Goal: Task Accomplishment & Management: Manage account settings

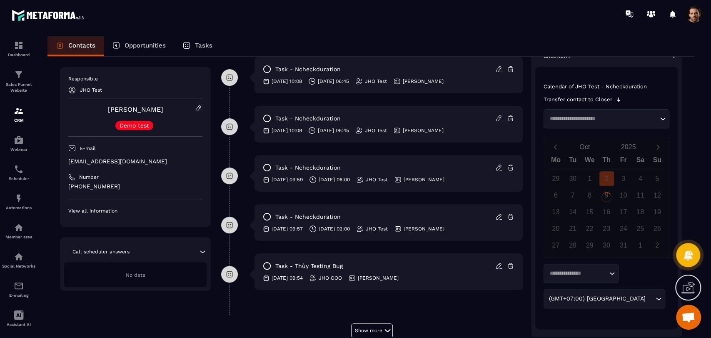
scroll to position [210, 0]
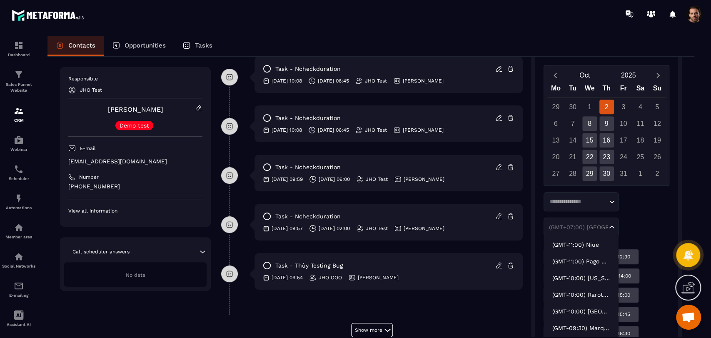
click at [597, 231] on div "(GMT+07:00) [GEOGRAPHIC_DATA] Loading..." at bounding box center [580, 226] width 75 height 19
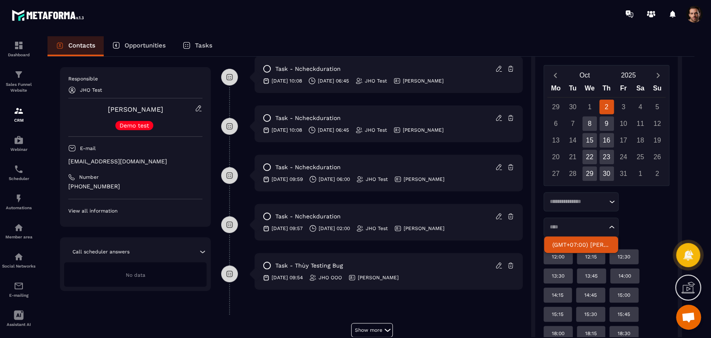
click at [562, 241] on p "(GMT+07:00) [PERSON_NAME]" at bounding box center [580, 244] width 57 height 8
type input "****"
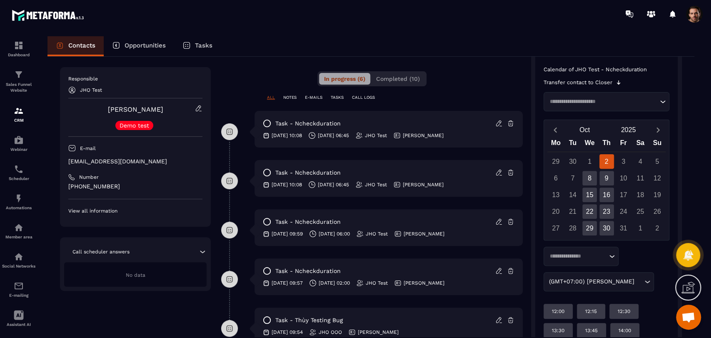
scroll to position [155, 0]
click at [498, 124] on icon at bounding box center [498, 123] width 7 height 7
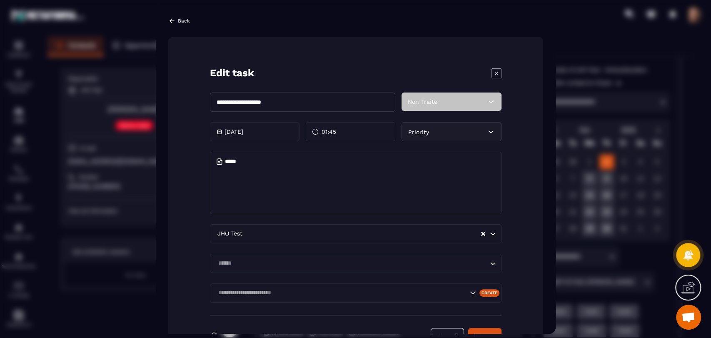
click at [497, 72] on icon "Modal window" at bounding box center [496, 73] width 10 height 10
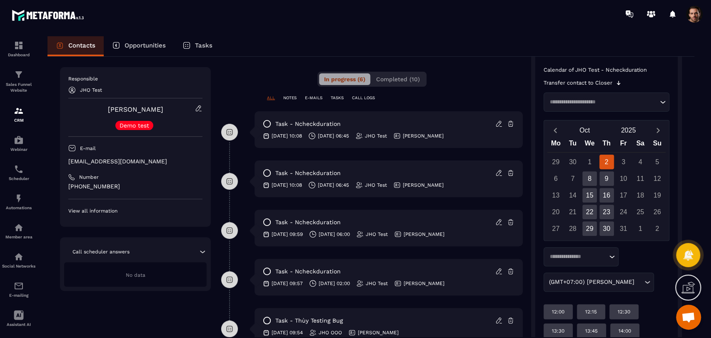
click at [497, 121] on icon at bounding box center [498, 123] width 7 height 7
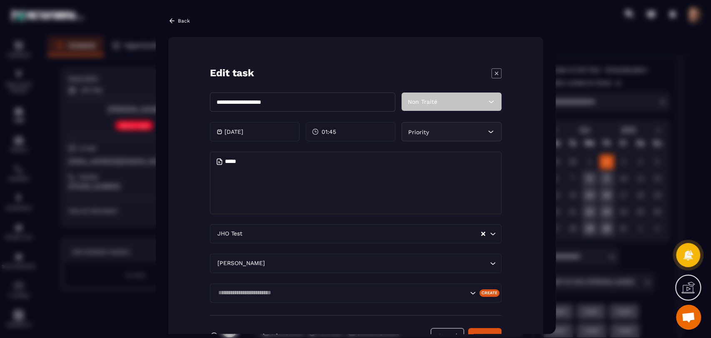
click at [495, 78] on div "Edit task" at bounding box center [355, 73] width 291 height 14
click at [498, 73] on icon "Modal window" at bounding box center [496, 73] width 10 height 10
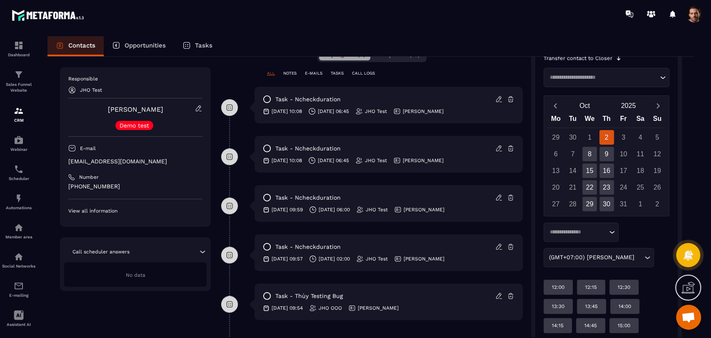
scroll to position [178, 0]
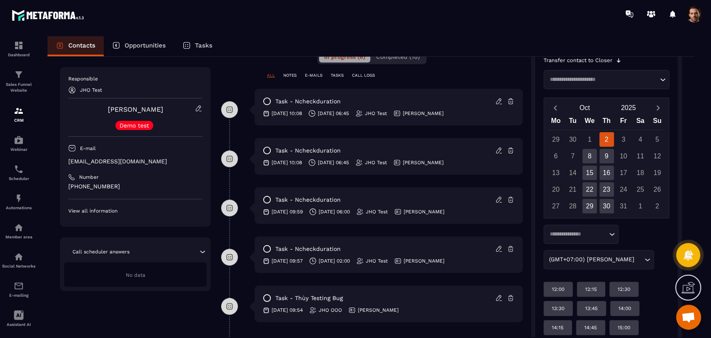
click at [498, 97] on icon at bounding box center [498, 100] width 7 height 7
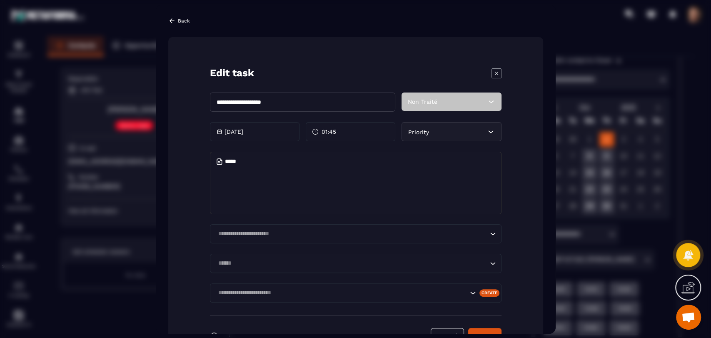
click at [495, 72] on icon "Modal window" at bounding box center [496, 73] width 10 height 10
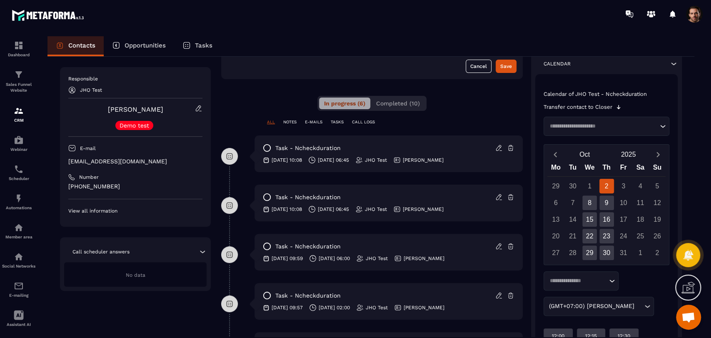
scroll to position [123, 0]
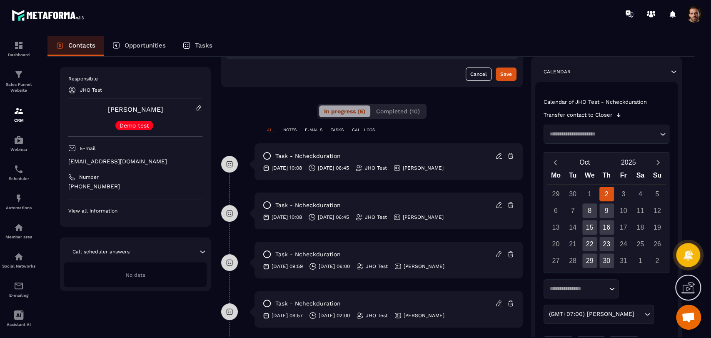
click at [500, 154] on icon at bounding box center [499, 154] width 2 height 1
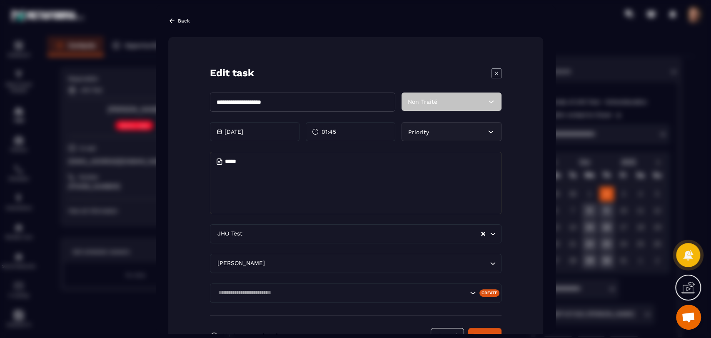
click at [366, 130] on div "01:45" at bounding box center [351, 131] width 90 height 19
